Goal: Task Accomplishment & Management: Use online tool/utility

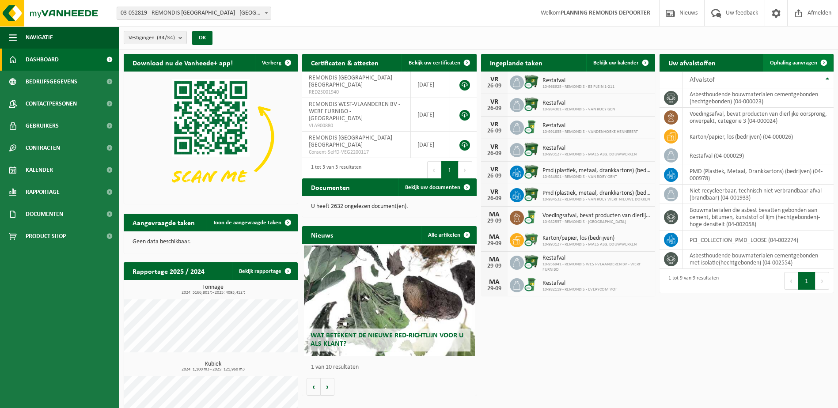
click at [797, 60] on span "Ophaling aanvragen" at bounding box center [793, 63] width 47 height 6
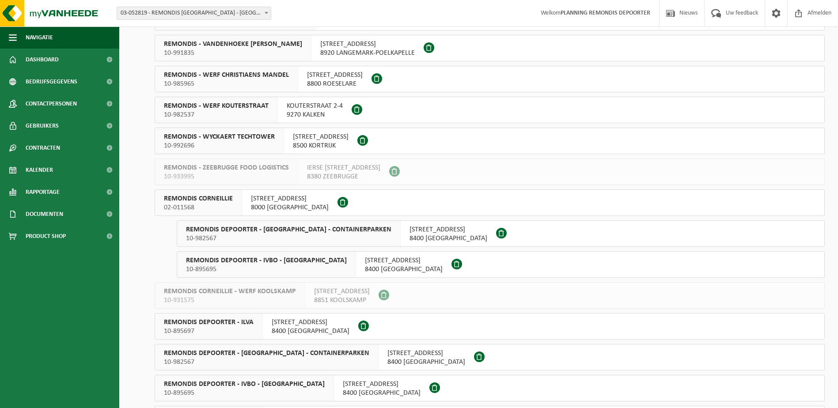
scroll to position [486, 0]
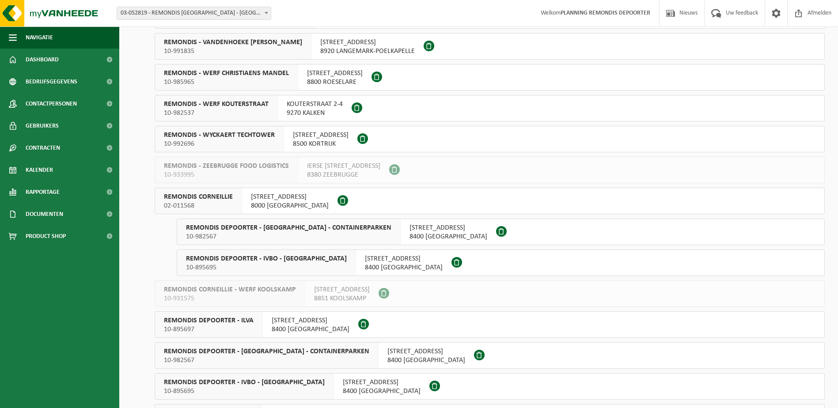
click at [225, 205] on span "02-011568" at bounding box center [198, 206] width 69 height 9
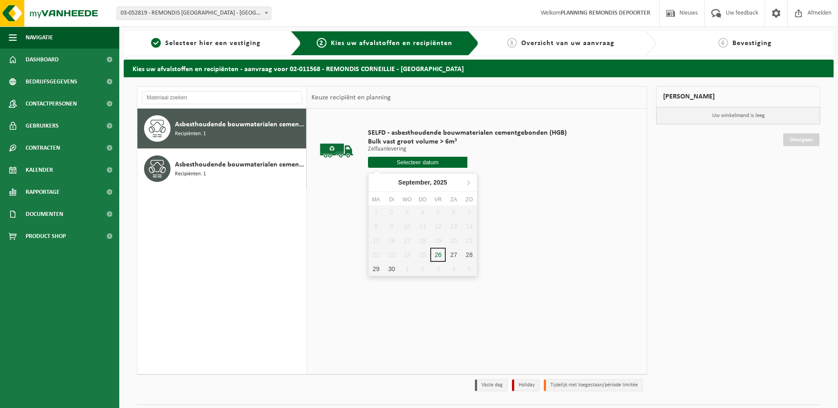
click at [385, 157] on input "text" at bounding box center [417, 162] width 99 height 11
click at [437, 259] on div "26" at bounding box center [437, 255] width 15 height 14
type input "Van 2025-09-26"
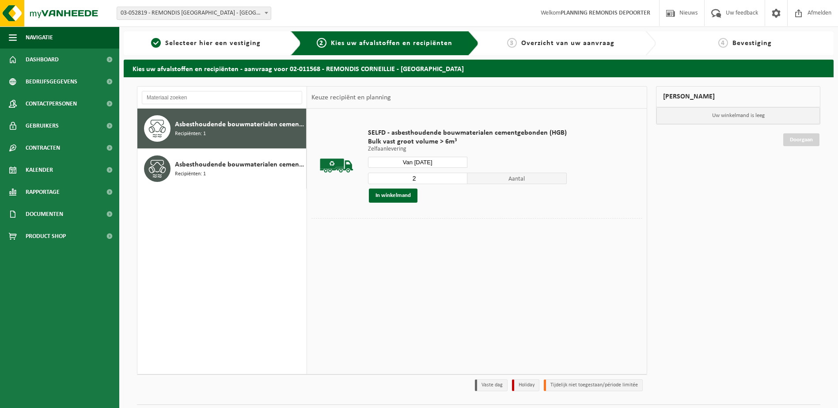
type input "2"
click at [458, 176] on input "2" at bounding box center [417, 178] width 99 height 11
click at [393, 198] on button "In winkelmand" at bounding box center [393, 196] width 49 height 14
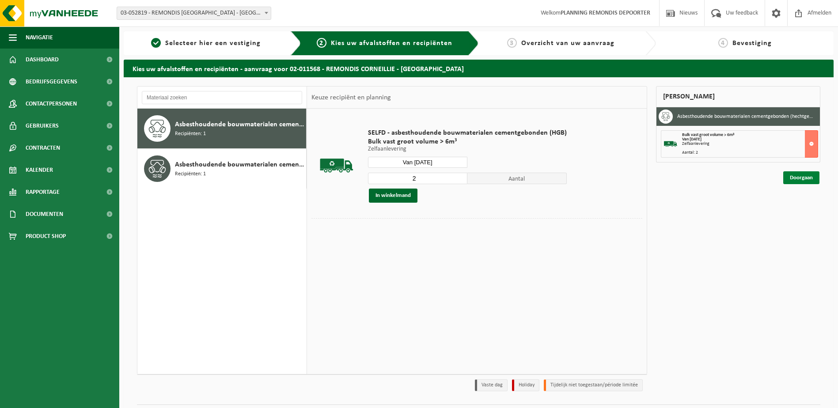
click at [800, 180] on link "Doorgaan" at bounding box center [802, 177] width 36 height 13
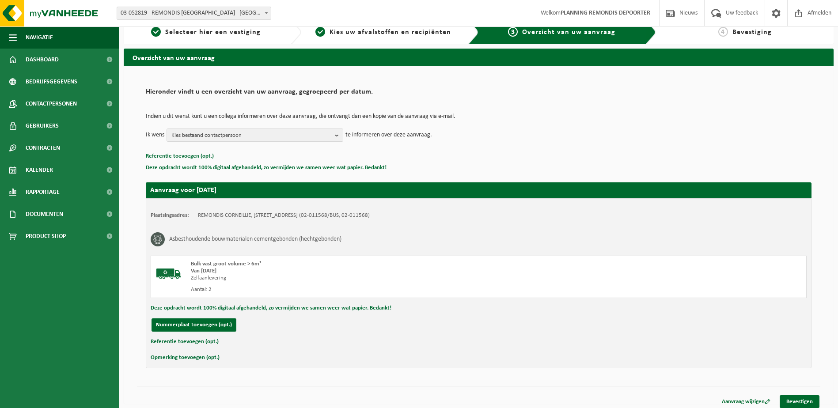
scroll to position [16, 0]
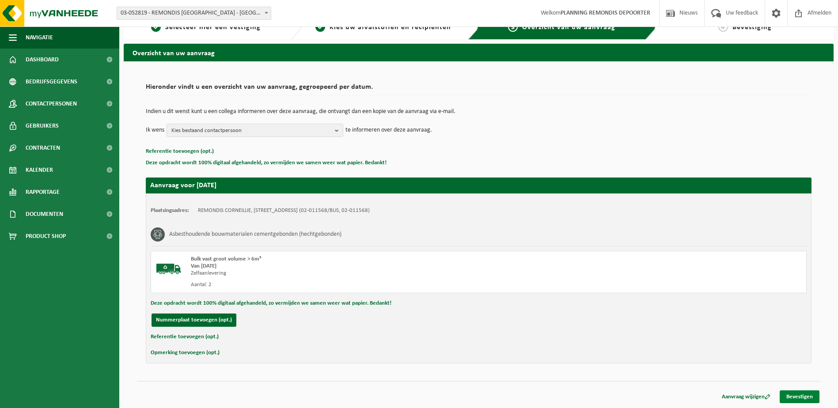
click at [810, 397] on link "Bevestigen" at bounding box center [800, 397] width 40 height 13
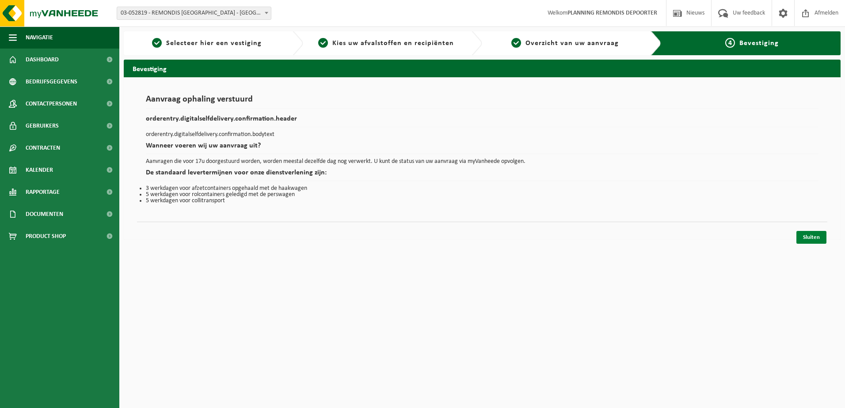
click at [816, 236] on link "Sluiten" at bounding box center [811, 237] width 30 height 13
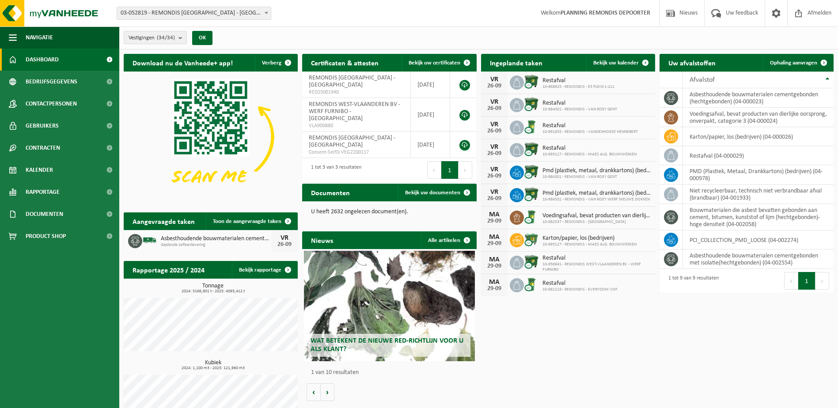
click at [384, 397] on div "Wat betekent de nieuwe RED-richtlijn voor u als klant? Market update Market upd…" at bounding box center [389, 325] width 174 height 152
